Goal: Find specific page/section: Find specific page/section

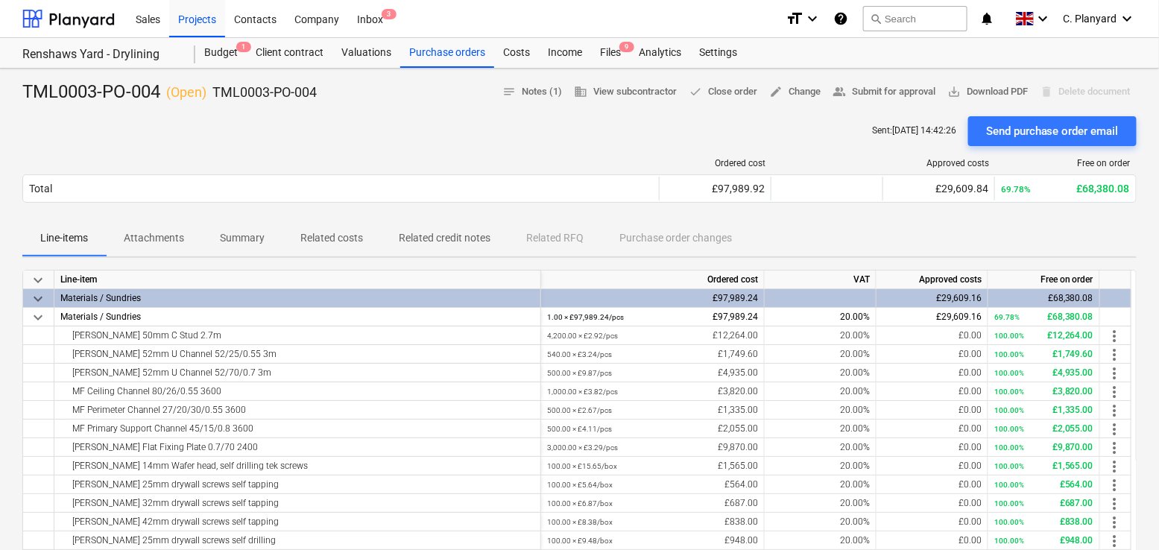
click at [339, 239] on p "Related costs" at bounding box center [331, 238] width 63 height 16
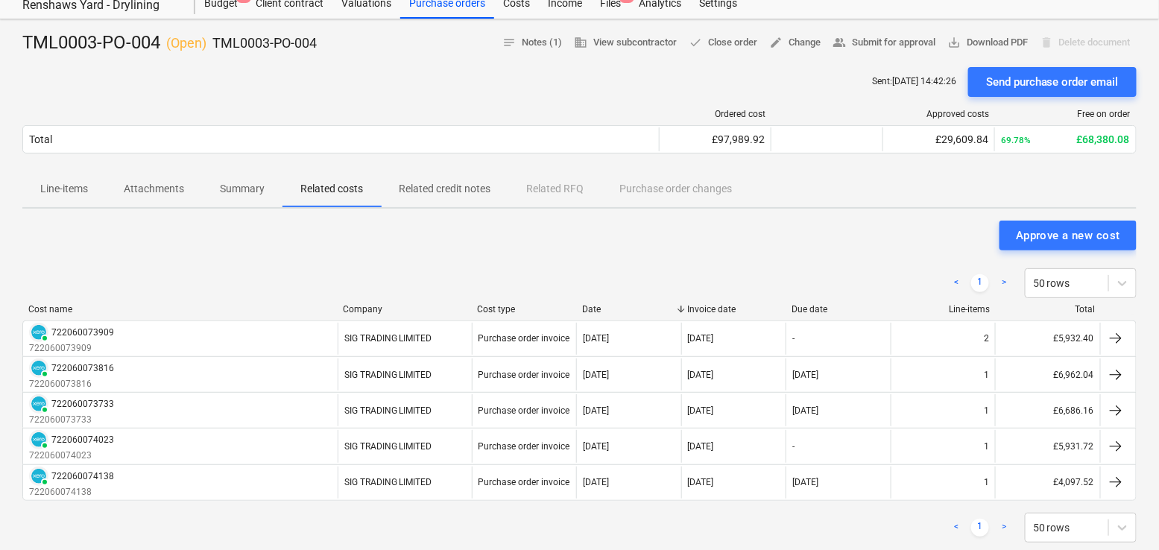
scroll to position [45, 0]
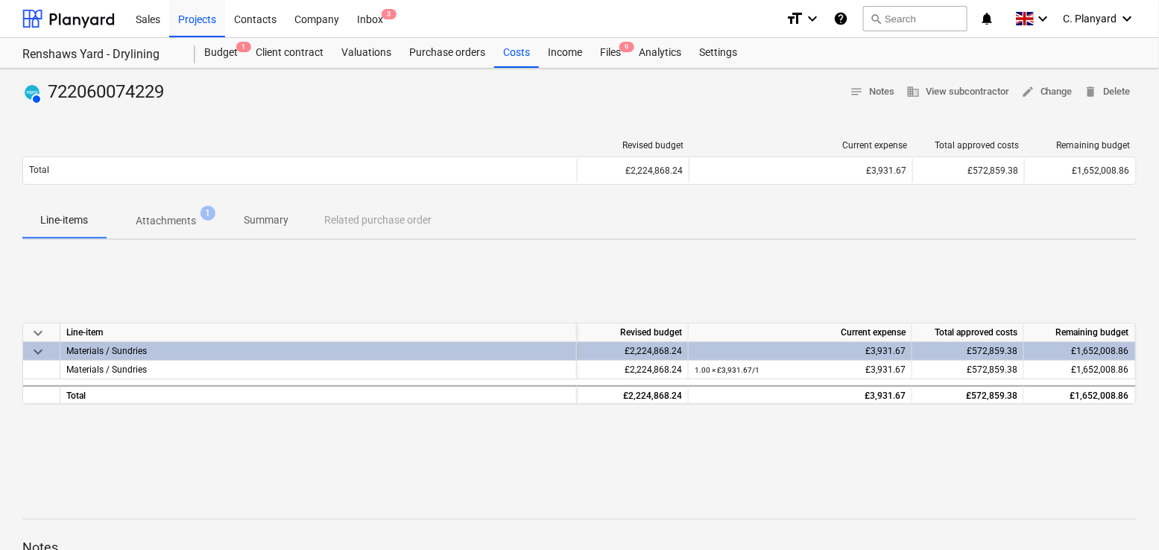
click at [371, 221] on div "Line-items Attachments 1 Summary Related purchase order" at bounding box center [579, 221] width 1115 height 36
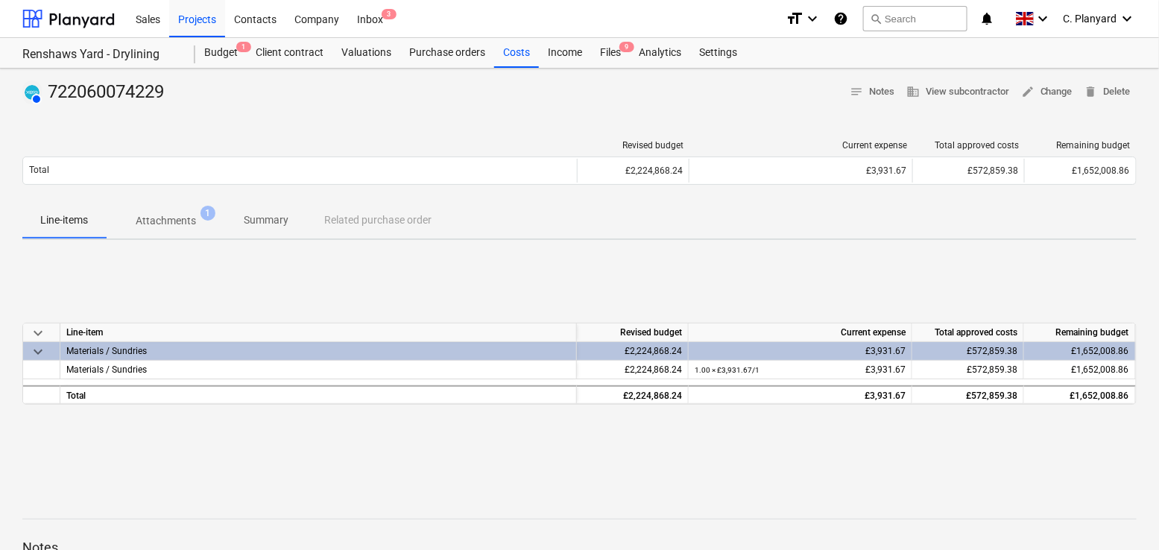
click at [338, 220] on div "Line-items Attachments 1 Summary Related purchase order" at bounding box center [579, 221] width 1115 height 36
click at [166, 220] on p "Attachments" at bounding box center [166, 221] width 60 height 16
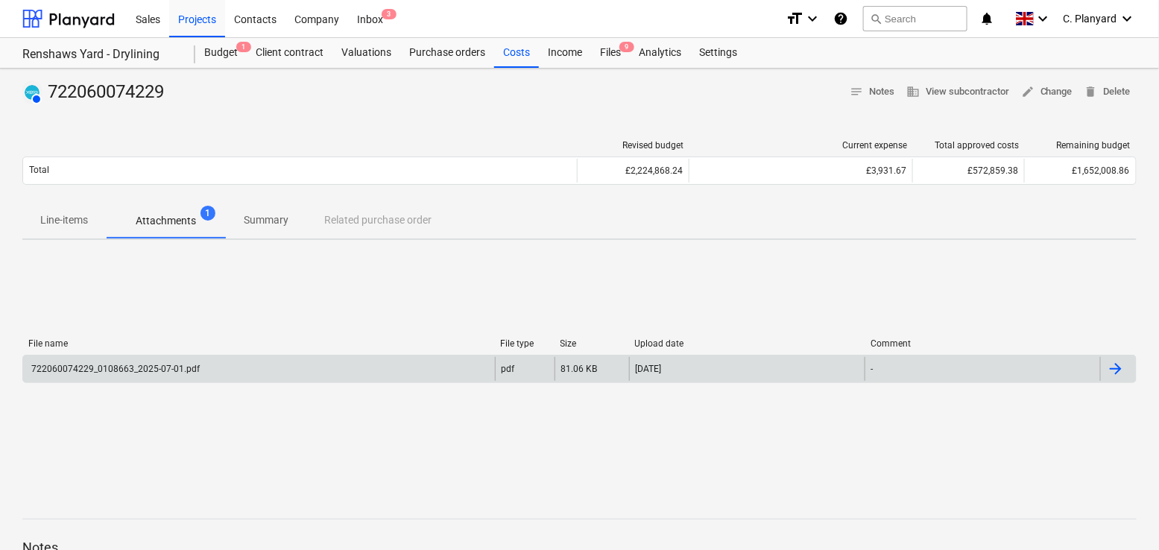
click at [417, 361] on div "722060074229_0108663_2025-07-01.pdf" at bounding box center [259, 369] width 472 height 24
